Goal: Information Seeking & Learning: Find specific page/section

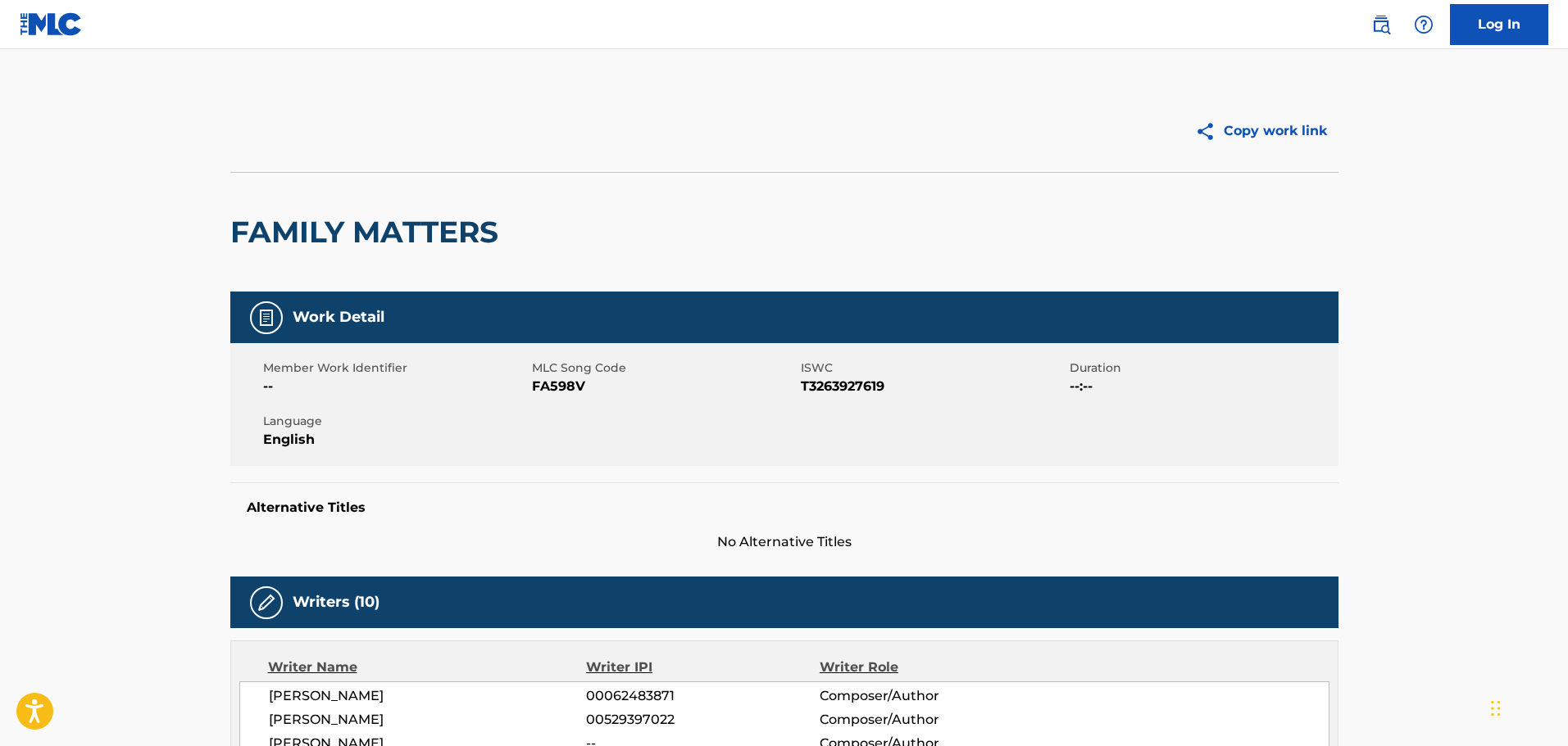
click at [1389, 27] on img at bounding box center [1381, 25] width 20 height 19
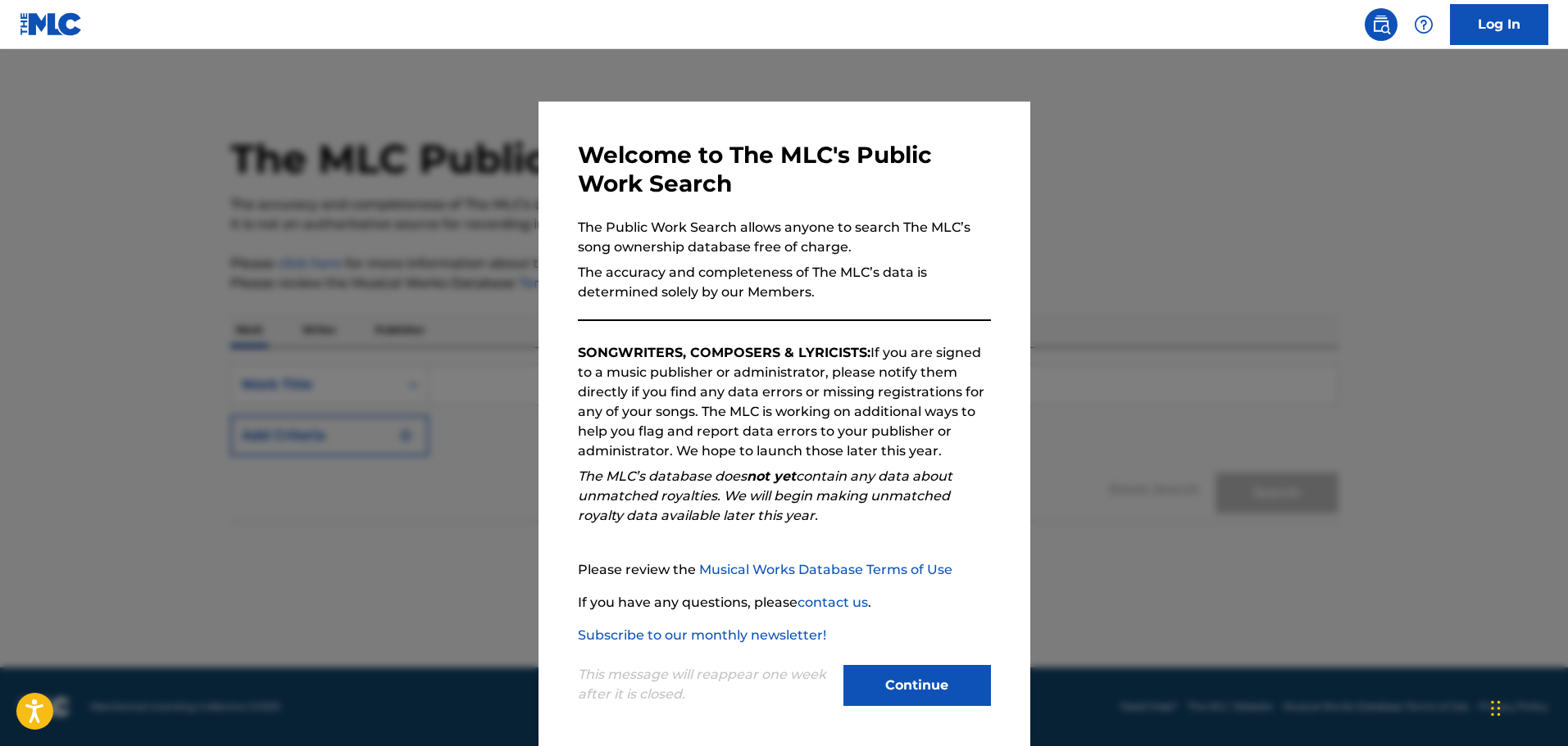
scroll to position [4, 0]
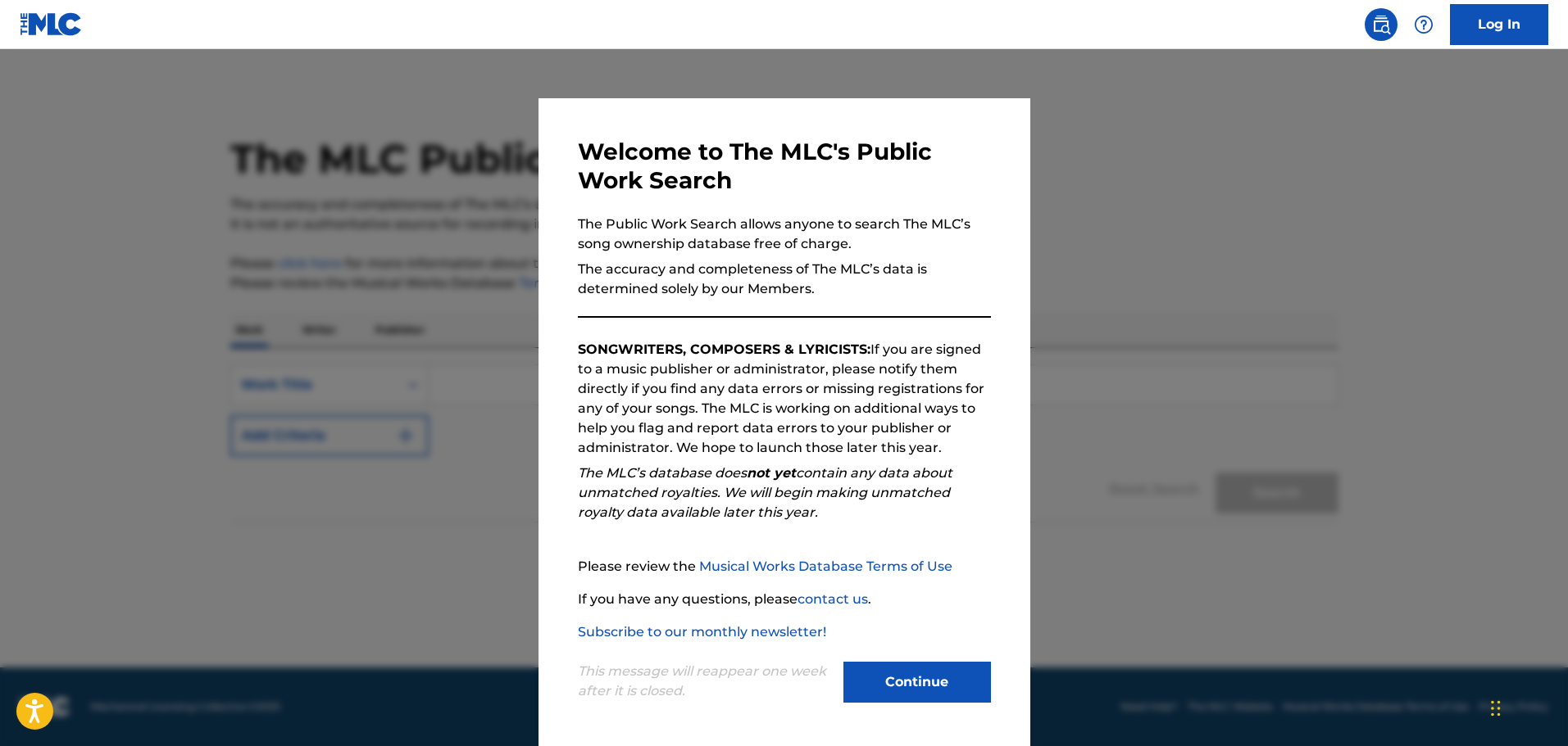
click at [894, 670] on button "Continue" at bounding box center [917, 682] width 147 height 41
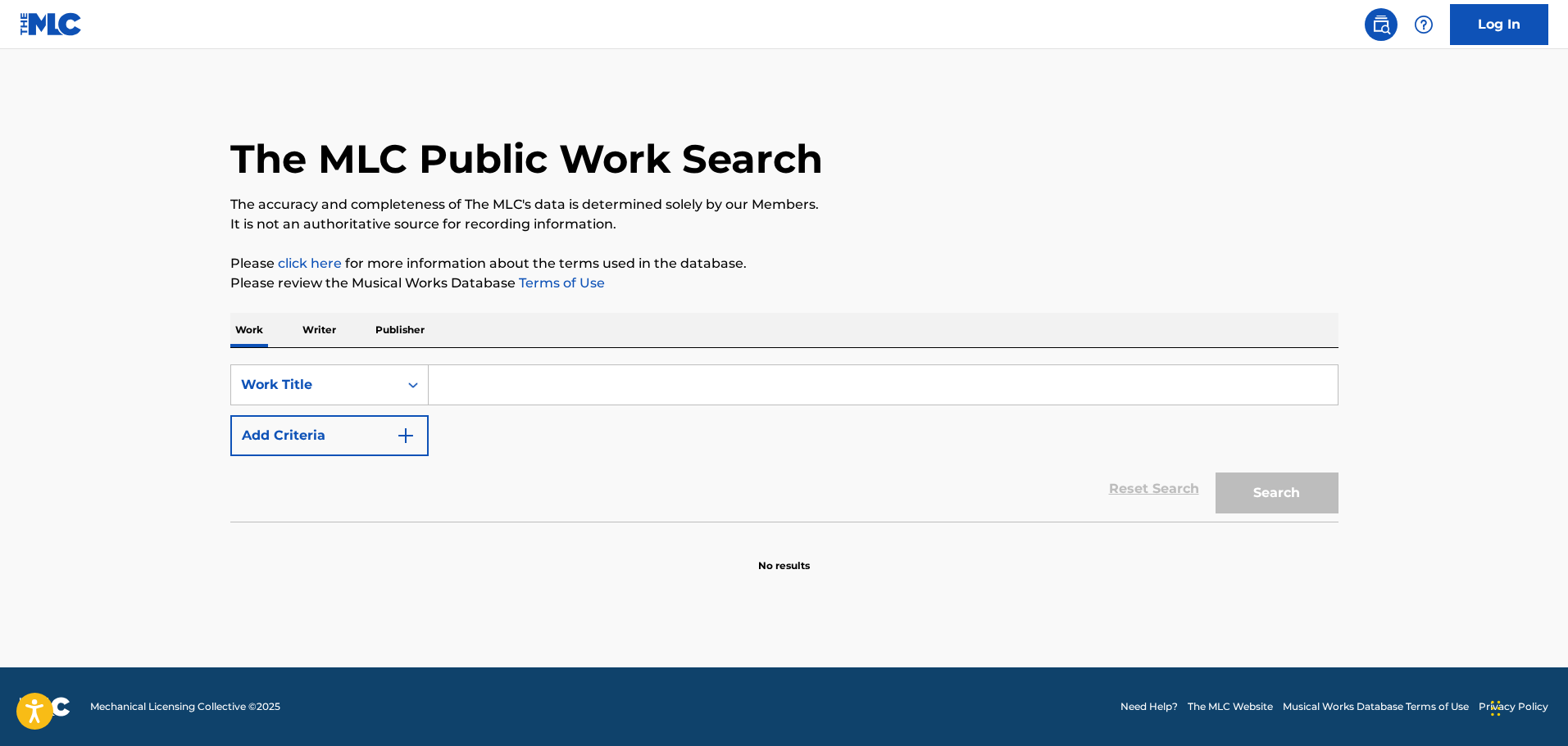
click at [594, 385] on input "Search Form" at bounding box center [882, 385] width 909 height 39
paste input "Bigger Than The Program"
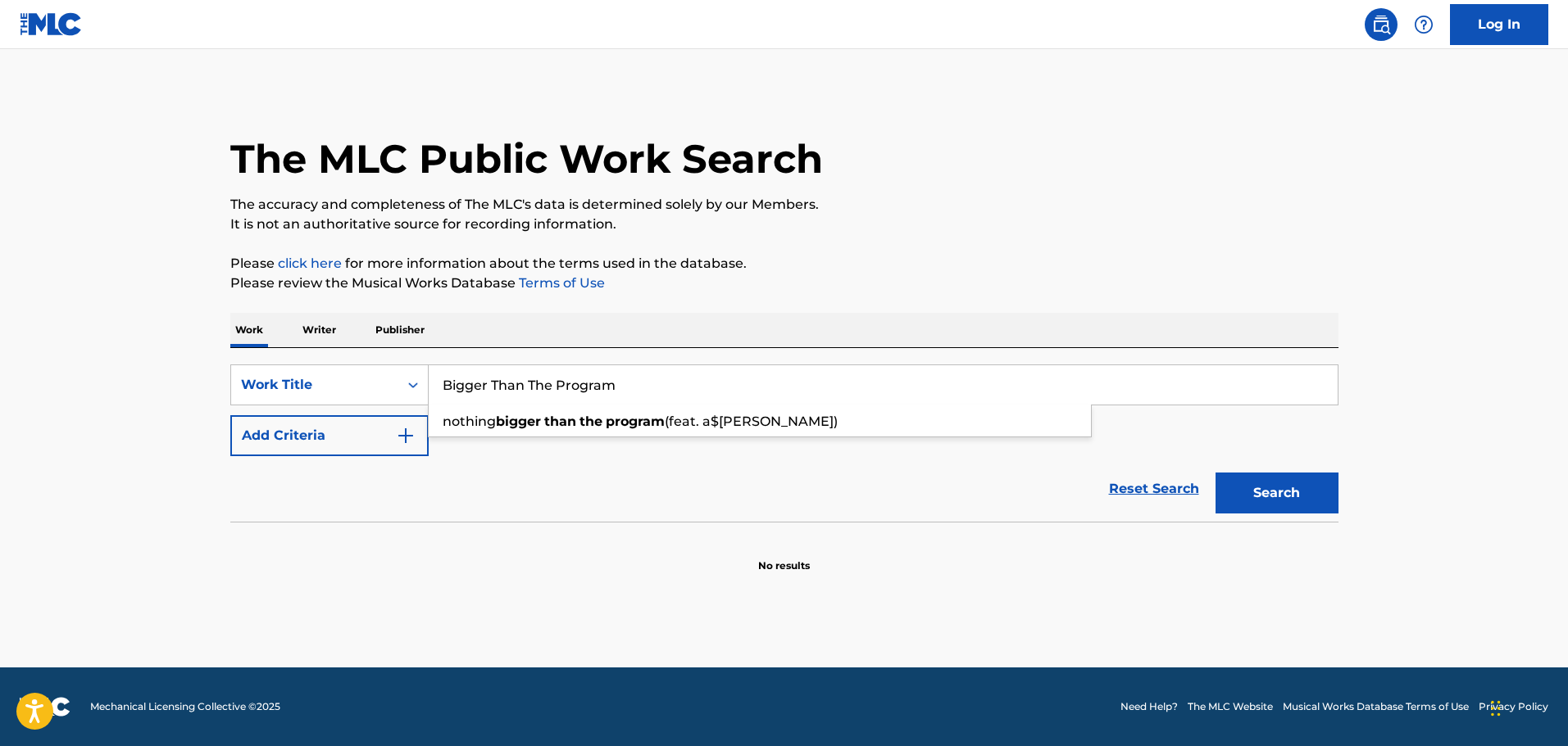
type input "Bigger Than The Program"
click at [350, 411] on div "SearchWithCriteria5e26a8a1-0efa-4d50-b357-2380cea9433e Work Title Bigger Than T…" at bounding box center [784, 410] width 1108 height 92
click at [397, 439] on img "Search Form" at bounding box center [406, 436] width 20 height 19
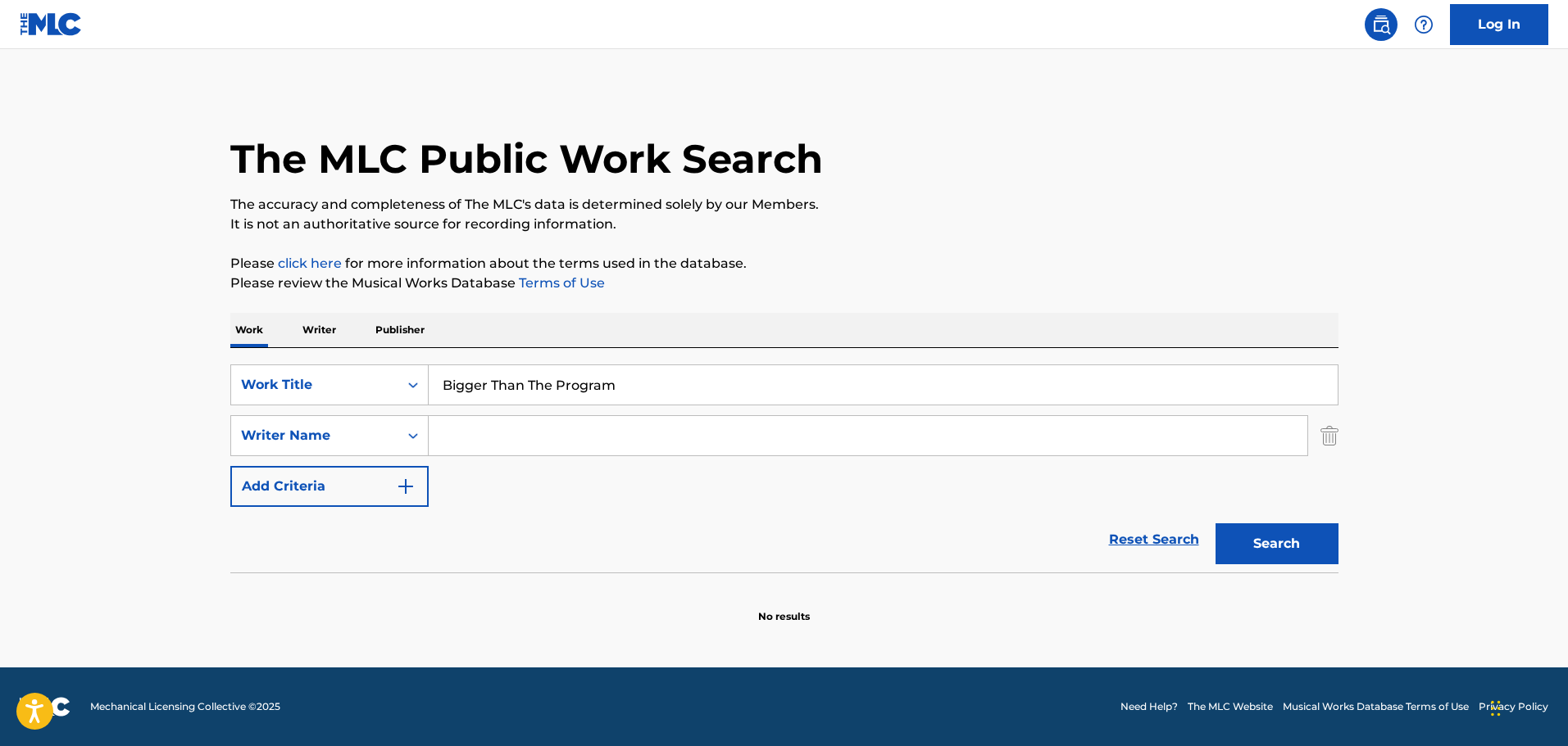
click at [513, 447] on input "Search Form" at bounding box center [867, 436] width 878 height 39
paste input "Frenchie"
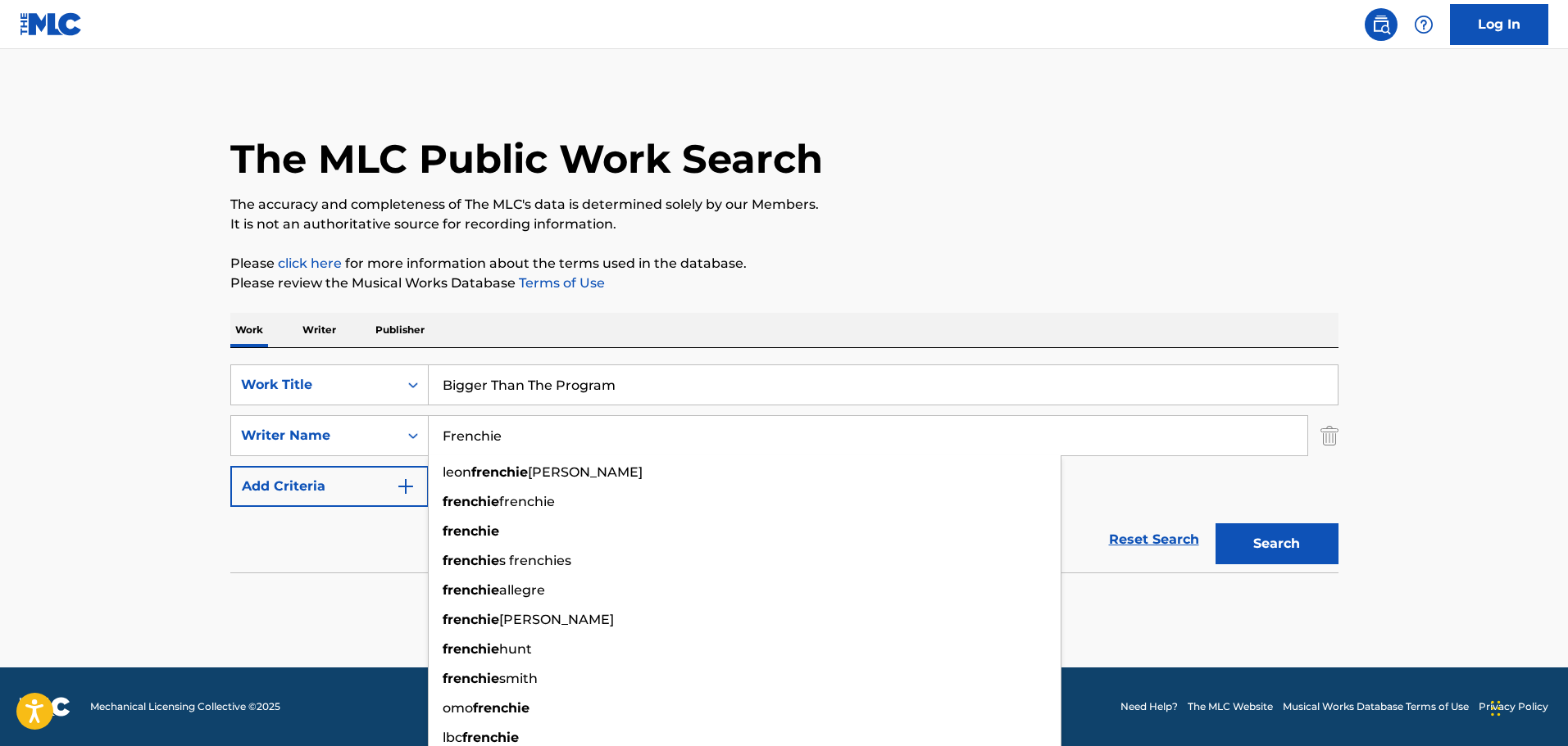
type input "Frenchie"
click at [1284, 540] on button "Search" at bounding box center [1276, 544] width 123 height 41
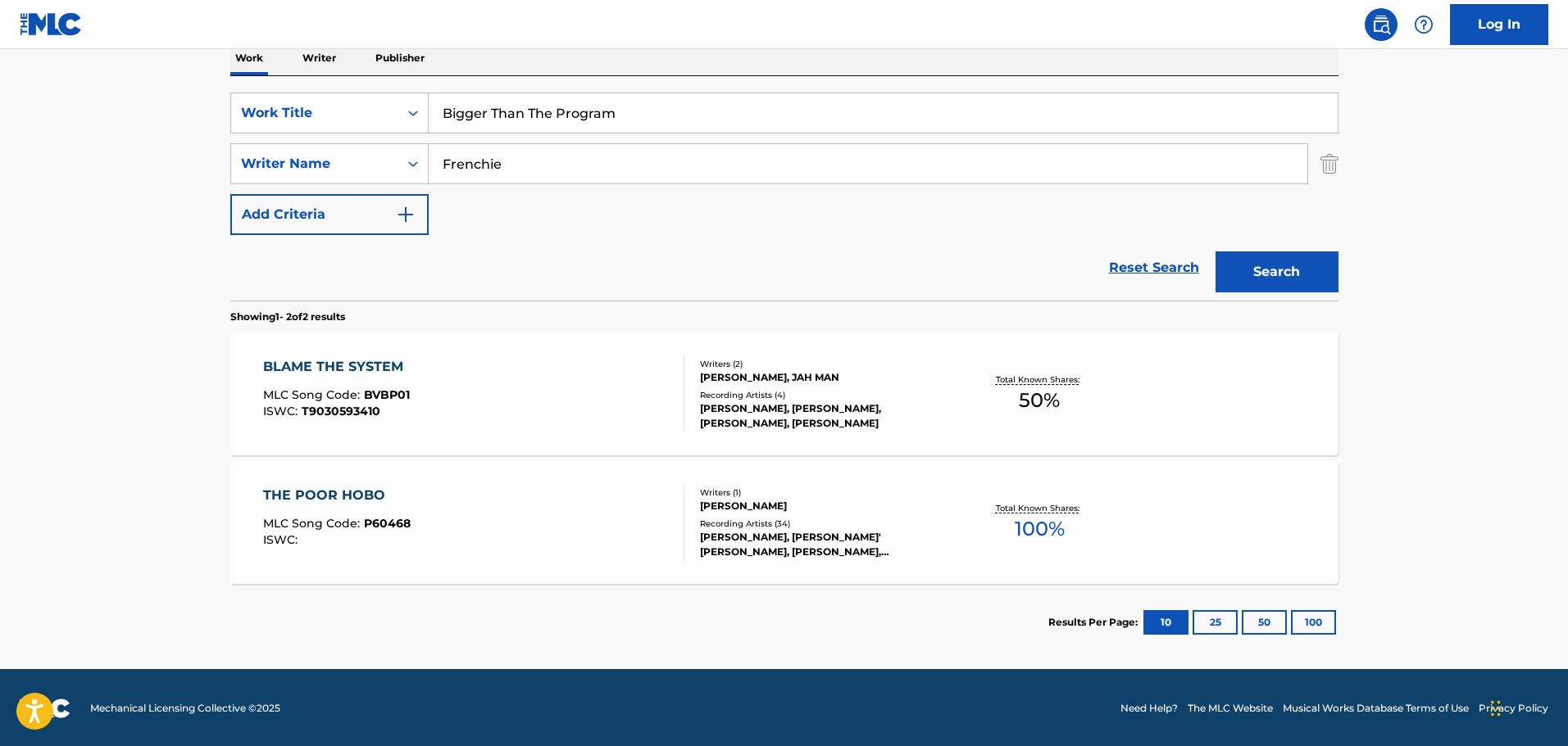
scroll to position [274, 0]
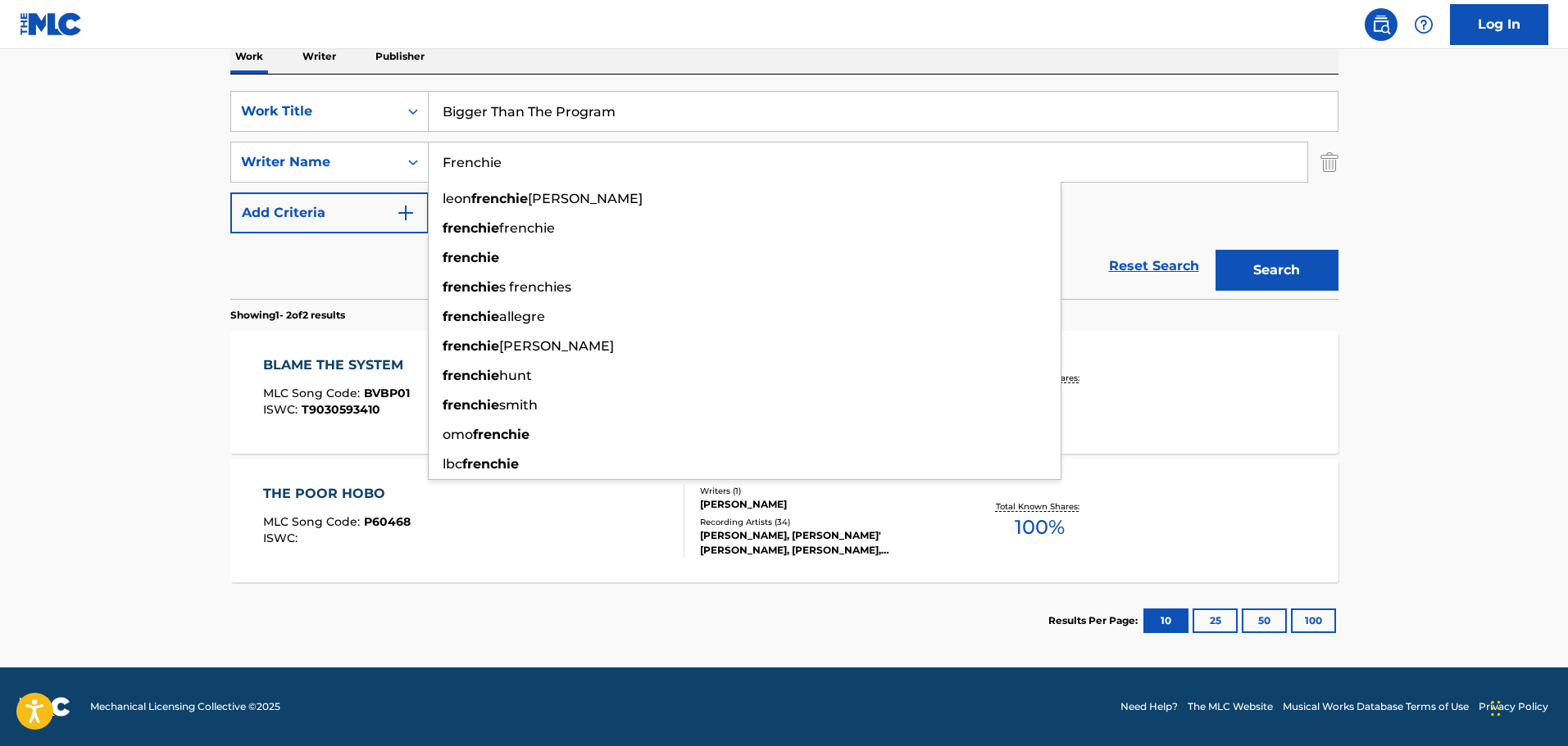
drag, startPoint x: 523, startPoint y: 170, endPoint x: 443, endPoint y: 184, distance: 81.2
click at [443, 182] on div "[PERSON_NAME] [PERSON_NAME] frenchie frenchie frenchie frenchie s frenchies [PE…" at bounding box center [867, 162] width 878 height 39
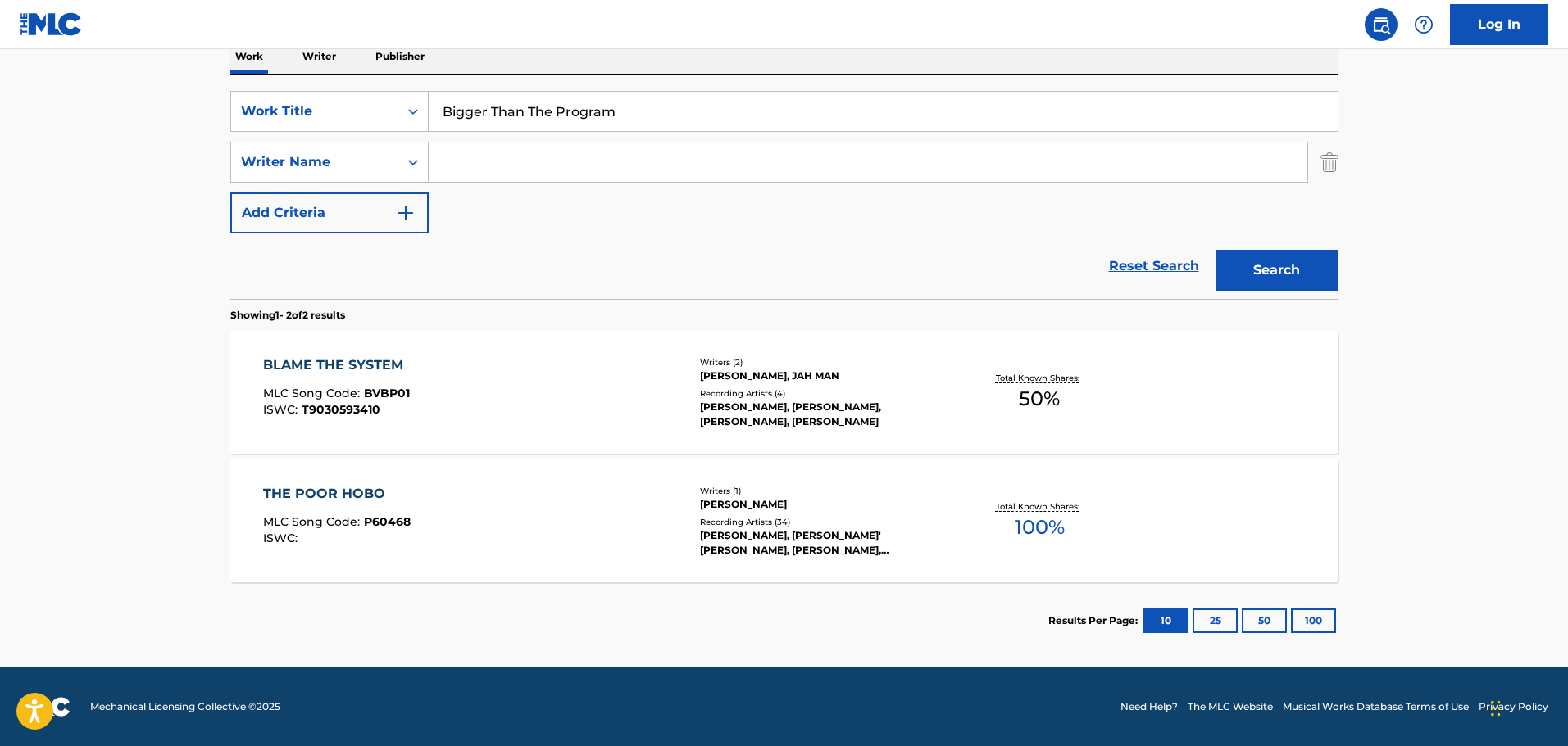
click at [1215, 250] on button "Search" at bounding box center [1276, 270] width 123 height 41
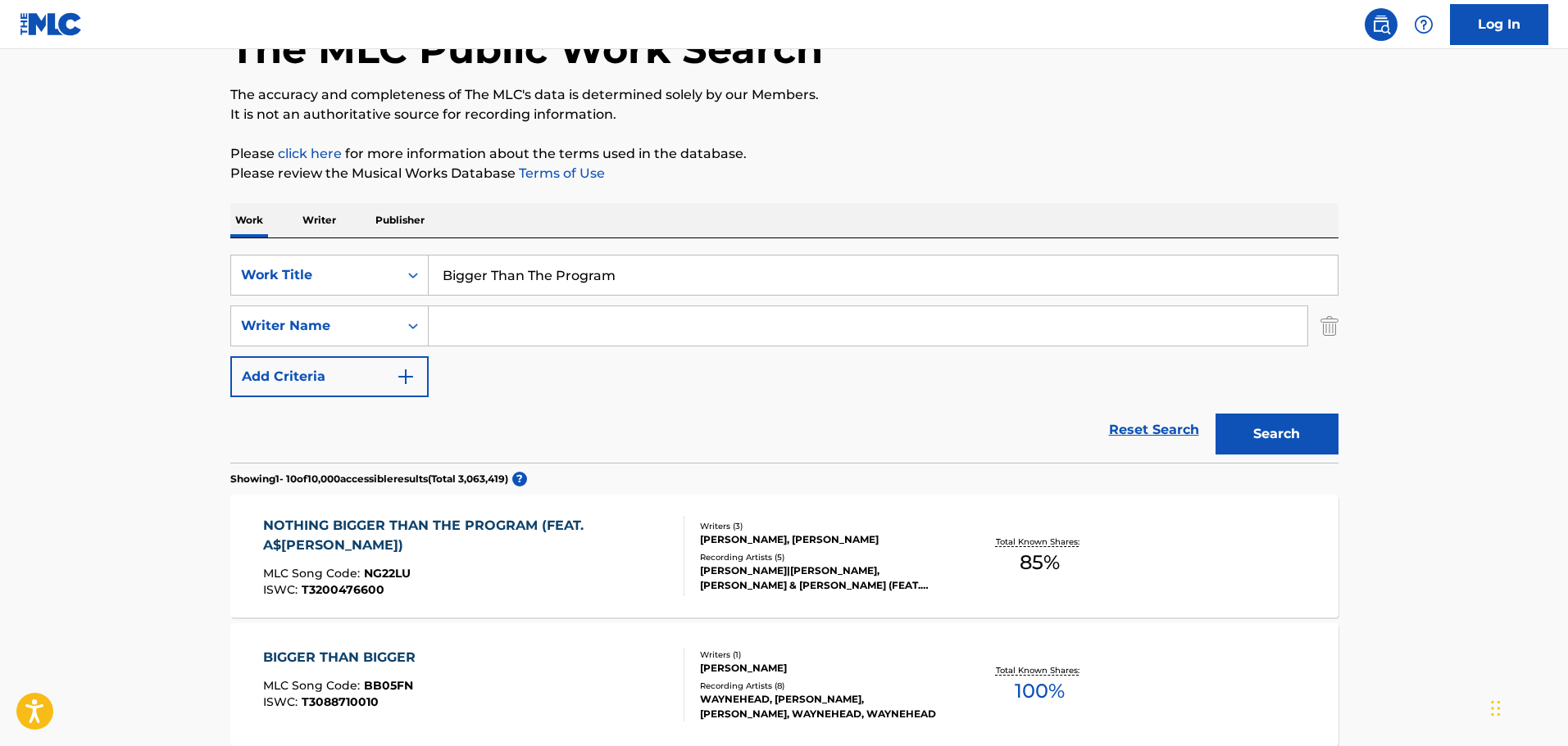
scroll to position [0, 0]
